Goal: Task Accomplishment & Management: Manage account settings

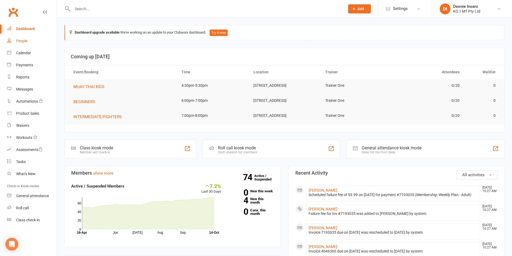
click at [23, 39] on div "People" at bounding box center [21, 41] width 11 height 4
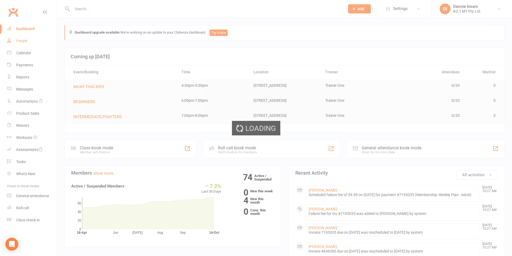
select select "100"
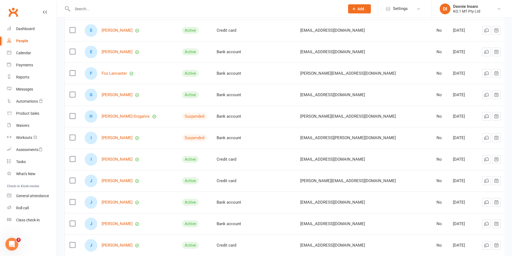
scroll to position [348, 0]
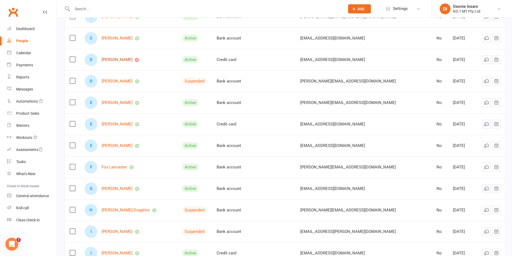
click at [116, 58] on link "[PERSON_NAME]" at bounding box center [117, 60] width 31 height 5
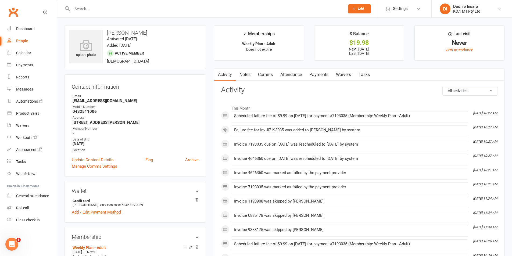
click at [322, 71] on link "Payments" at bounding box center [319, 75] width 27 height 12
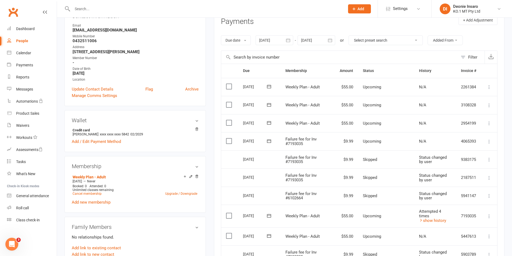
scroll to position [81, 0]
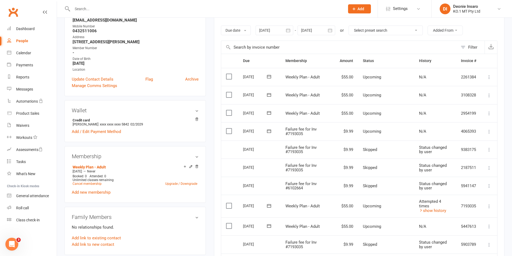
click at [229, 130] on label at bounding box center [229, 130] width 7 height 5
click at [229, 128] on input "checkbox" at bounding box center [227, 128] width 3 height 0
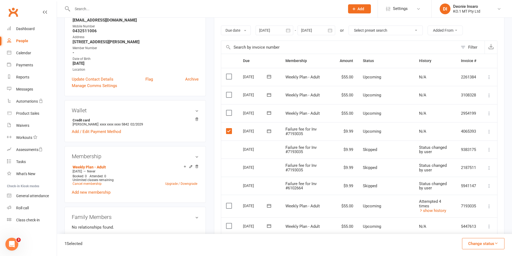
click at [490, 243] on button "Change status" at bounding box center [483, 243] width 42 height 11
click at [471, 226] on link "Skipped" at bounding box center [477, 229] width 53 height 11
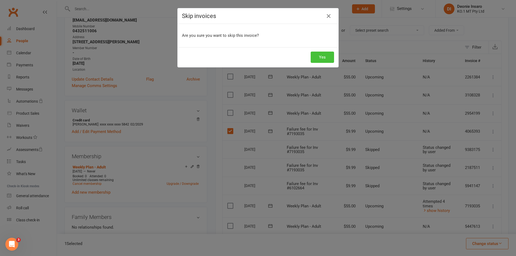
click at [321, 56] on button "Yes" at bounding box center [322, 57] width 23 height 11
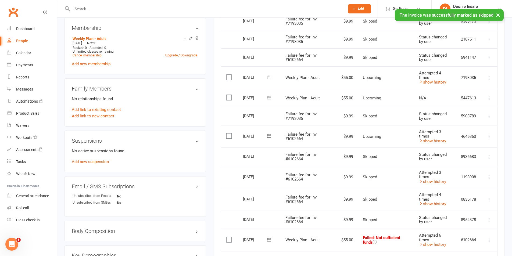
scroll to position [215, 0]
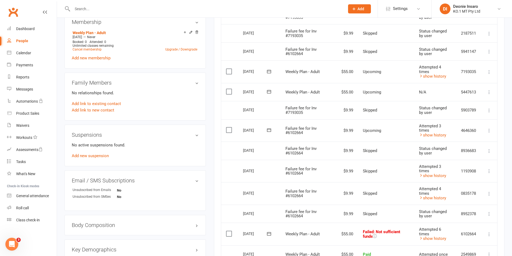
click at [228, 130] on label at bounding box center [229, 129] width 7 height 5
click at [228, 127] on input "checkbox" at bounding box center [227, 127] width 3 height 0
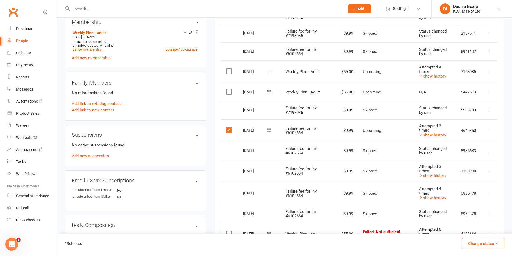
click at [480, 245] on button "Change status" at bounding box center [483, 243] width 42 height 11
click at [465, 228] on link "Skipped" at bounding box center [477, 229] width 53 height 11
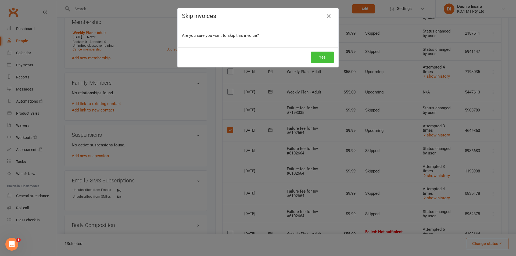
click at [316, 56] on button "Yes" at bounding box center [322, 57] width 23 height 11
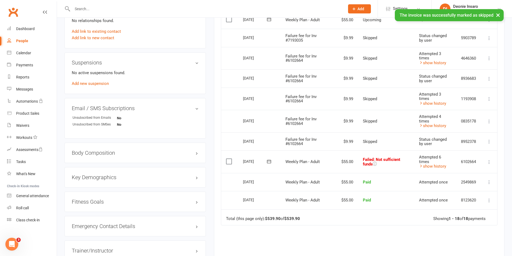
scroll to position [296, 0]
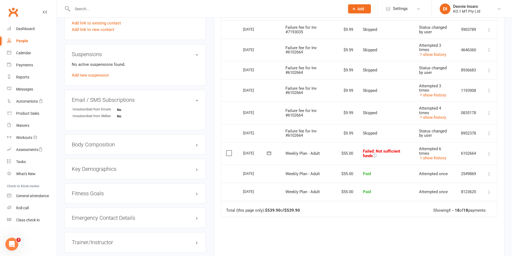
click at [371, 241] on div "Due Contact Membership Amount Status History Invoice # Select this [DATE] [PERS…" at bounding box center [359, 63] width 277 height 448
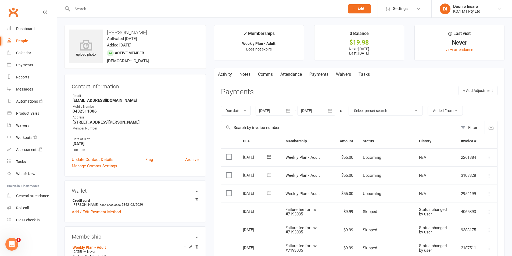
scroll to position [0, 0]
